Goal: Task Accomplishment & Management: Use online tool/utility

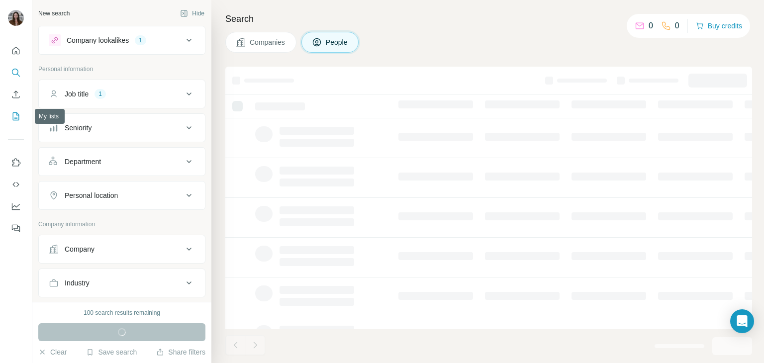
click at [12, 115] on icon "My lists" at bounding box center [16, 116] width 10 height 10
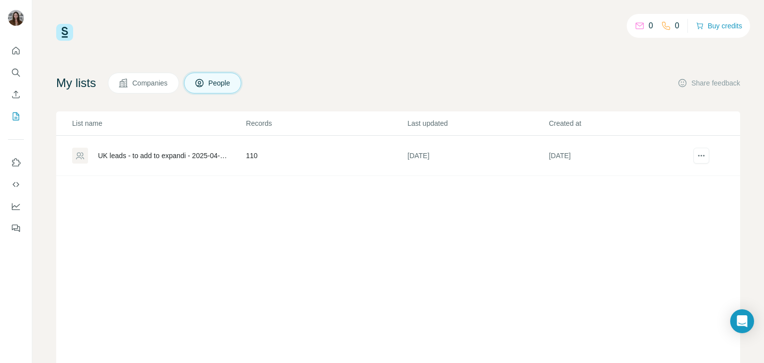
click at [643, 46] on div "0 0 Buy credits My lists Companies People Share feedback List name Records Last…" at bounding box center [398, 202] width 684 height 356
click at [714, 30] on button "Buy credits" at bounding box center [719, 26] width 46 height 14
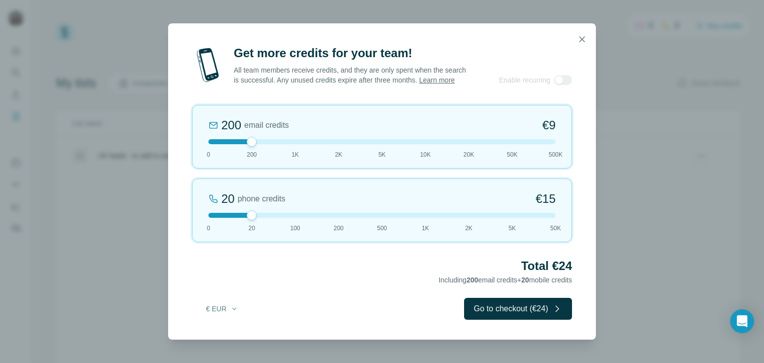
click at [673, 130] on div "Get more credits for your team! All team members receive credits, and they are …" at bounding box center [382, 181] width 764 height 363
click at [583, 36] on icon "button" at bounding box center [582, 38] width 5 height 5
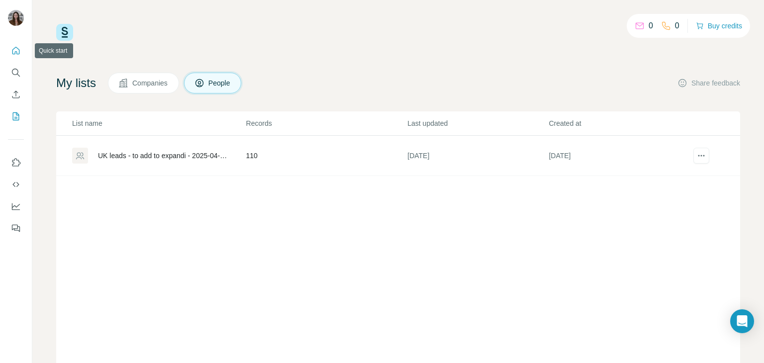
click at [17, 53] on icon "Quick start" at bounding box center [16, 51] width 10 height 10
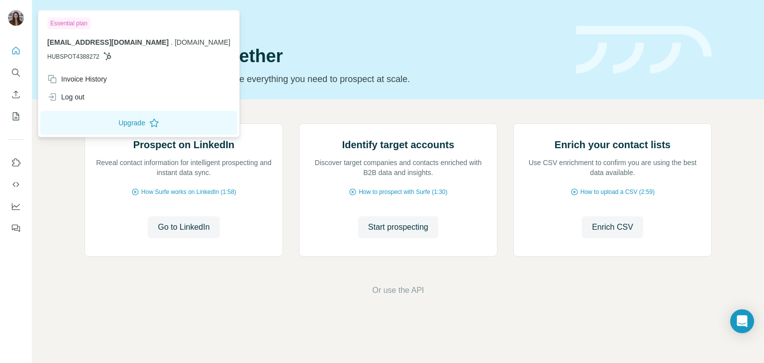
click at [17, 14] on img at bounding box center [16, 18] width 16 height 16
click at [77, 81] on div "Invoice History" at bounding box center [77, 79] width 60 height 10
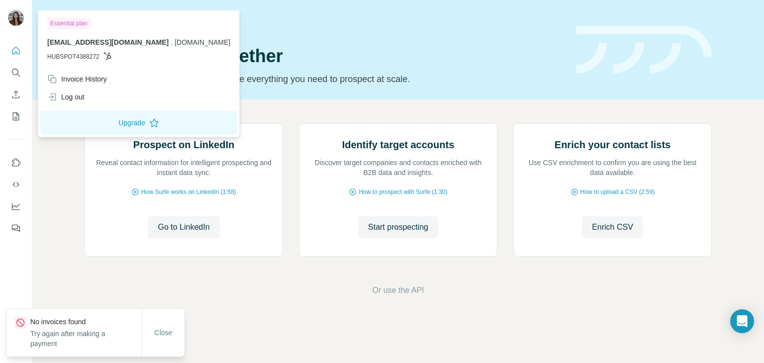
click at [338, 44] on div "Quick start Let’s prospect together Pick your starting point and we’ll provide …" at bounding box center [325, 49] width 480 height 73
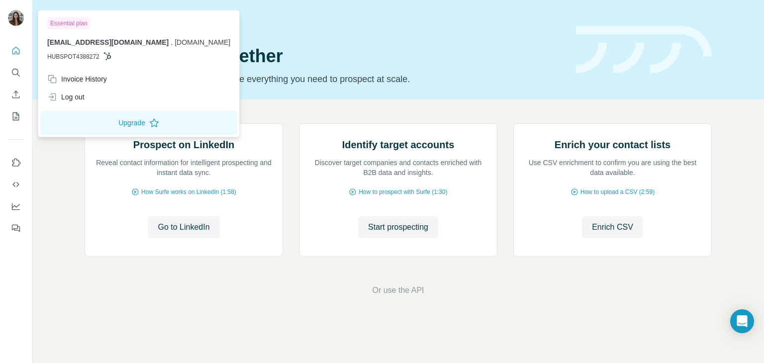
click at [12, 24] on img at bounding box center [16, 18] width 16 height 16
click at [18, 100] on button "Enrich CSV" at bounding box center [16, 95] width 16 height 18
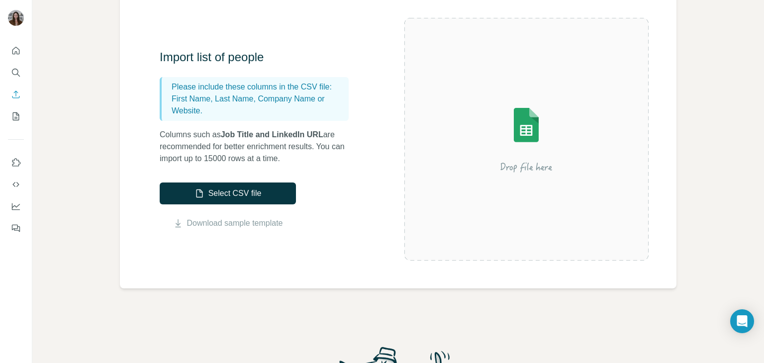
scroll to position [100, 0]
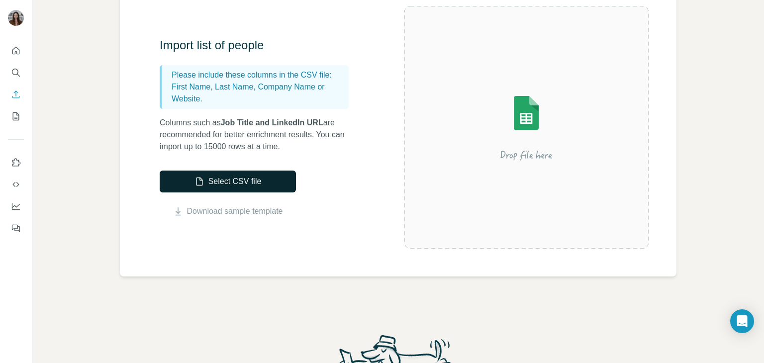
click at [268, 184] on button "Select CSV file" at bounding box center [228, 182] width 136 height 22
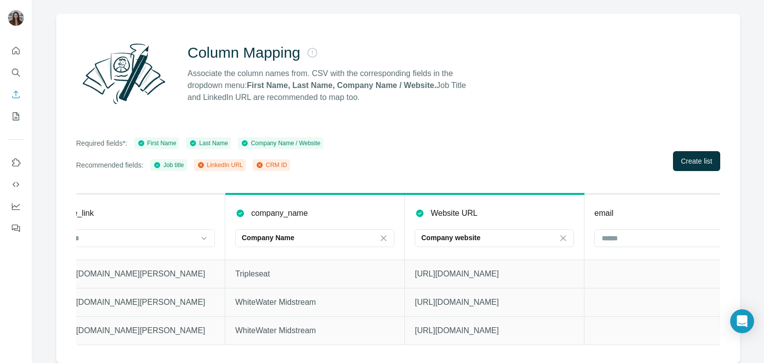
scroll to position [0, 290]
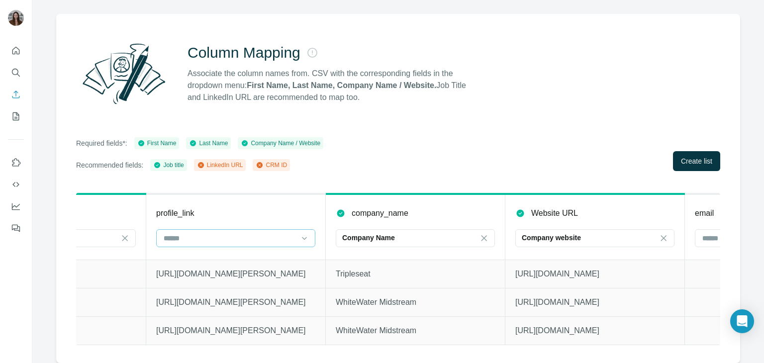
click at [230, 230] on div at bounding box center [230, 238] width 134 height 17
click at [201, 253] on p "LinkedIn URL" at bounding box center [185, 253] width 42 height 10
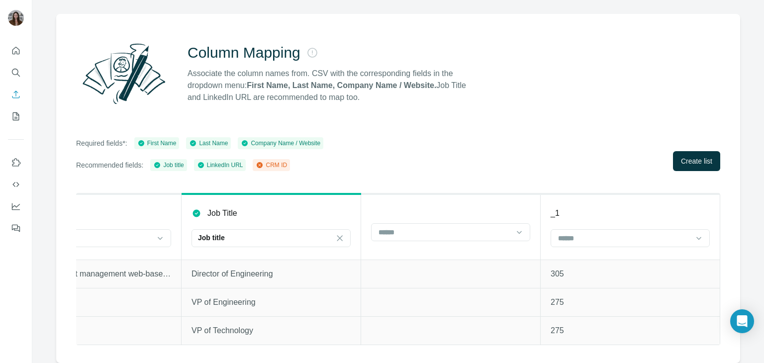
scroll to position [0, 1698]
click at [681, 156] on span "Create list" at bounding box center [696, 161] width 31 height 10
